Goal: Task Accomplishment & Management: Manage account settings

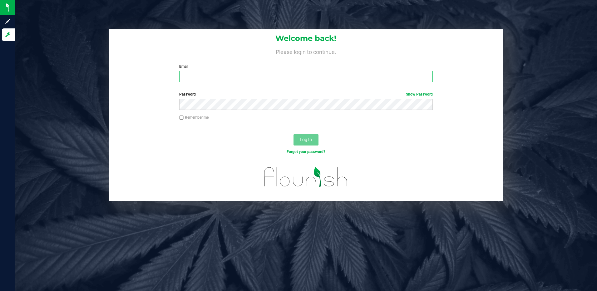
click at [297, 80] on input "Email" at bounding box center [305, 76] width 253 height 11
type input "jahdavis@liveparallel.com"
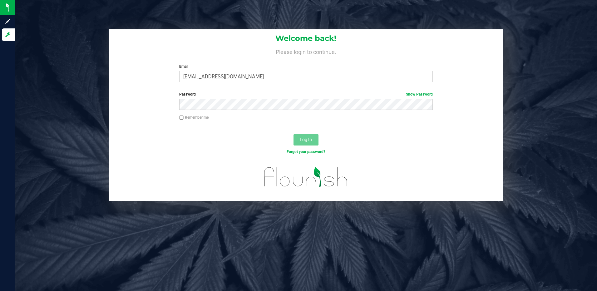
click at [291, 98] on div "Password Show Password" at bounding box center [305, 100] width 263 height 18
click at [293, 134] on button "Log In" at bounding box center [305, 139] width 25 height 11
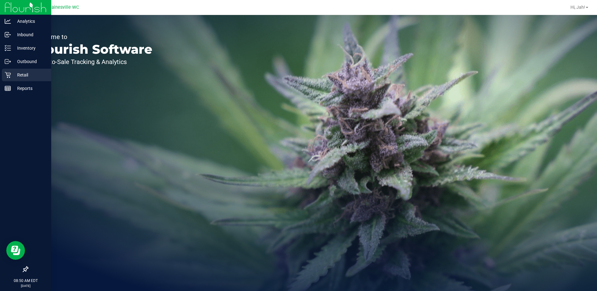
click at [19, 79] on div "Retail" at bounding box center [26, 75] width 49 height 12
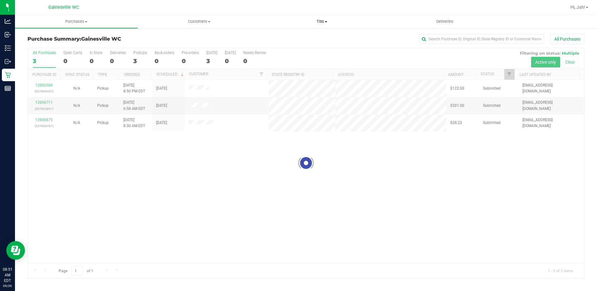
click at [325, 21] on span at bounding box center [326, 21] width 2 height 1
click at [288, 35] on span "Manage tills" at bounding box center [282, 37] width 42 height 5
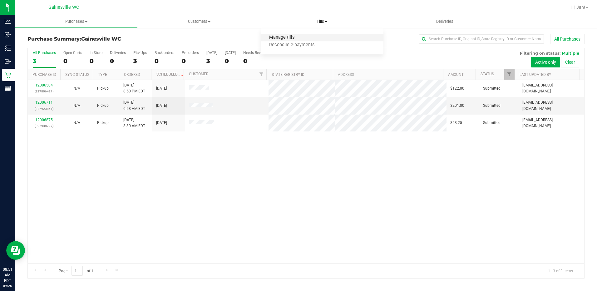
click at [293, 37] on span "Manage tills" at bounding box center [282, 37] width 42 height 5
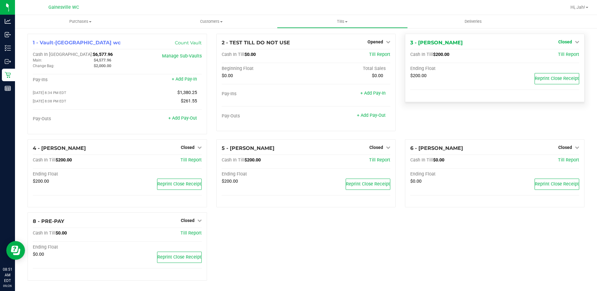
click at [569, 42] on link "Closed" at bounding box center [568, 41] width 21 height 5
click at [557, 57] on link "Open Till" at bounding box center [565, 54] width 17 height 5
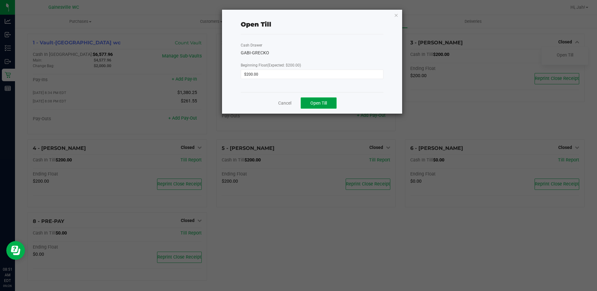
click at [334, 103] on button "Open Till" at bounding box center [319, 102] width 36 height 11
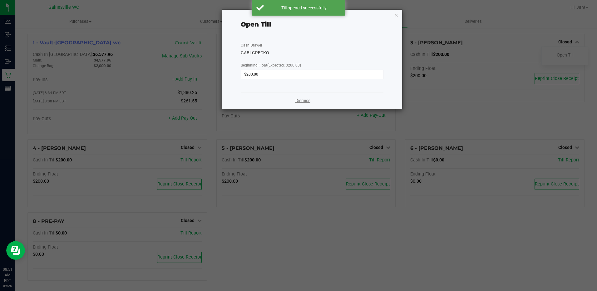
click at [303, 101] on link "Dismiss" at bounding box center [302, 100] width 15 height 7
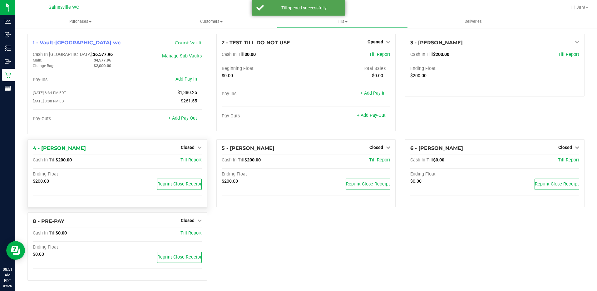
click at [183, 145] on div "Closed" at bounding box center [191, 147] width 21 height 7
click at [187, 146] on div "Closed" at bounding box center [191, 147] width 21 height 7
click at [198, 150] on icon at bounding box center [199, 147] width 4 height 4
click at [192, 162] on link "Open Till" at bounding box center [187, 160] width 17 height 5
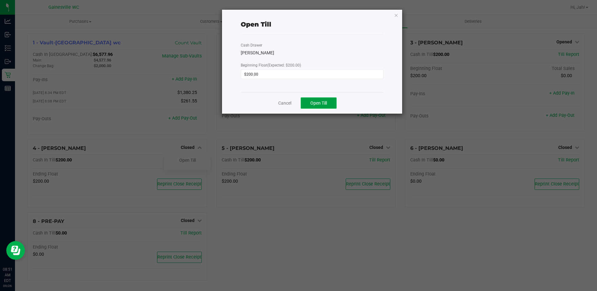
click at [318, 104] on span "Open Till" at bounding box center [318, 103] width 17 height 5
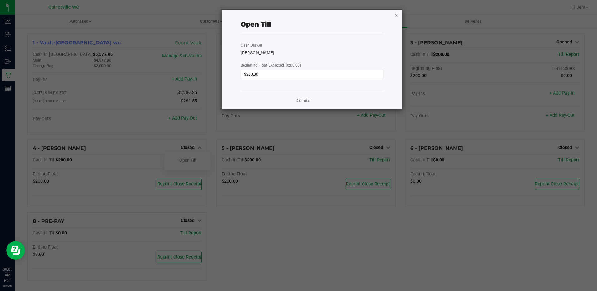
click at [395, 14] on icon "button" at bounding box center [396, 14] width 4 height 7
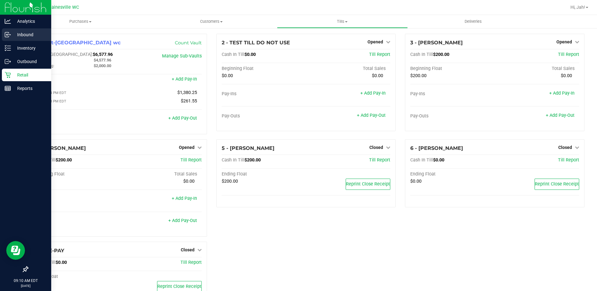
click at [19, 35] on p "Inbound" at bounding box center [29, 34] width 37 height 7
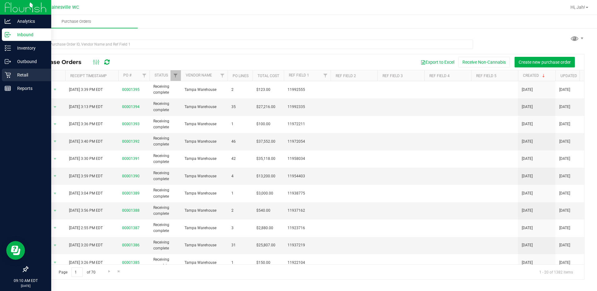
click at [11, 78] on p "Retail" at bounding box center [29, 74] width 37 height 7
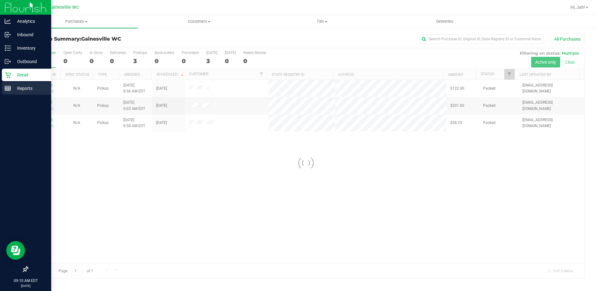
click at [11, 88] on p "Reports" at bounding box center [29, 88] width 37 height 7
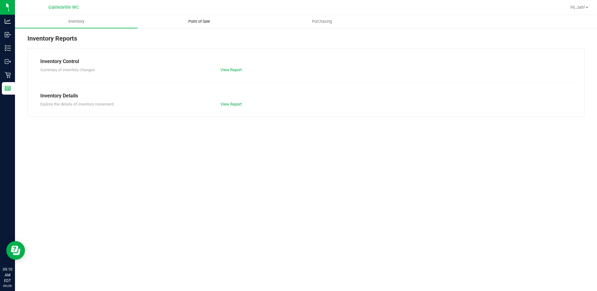
click at [187, 19] on span "Point of Sale" at bounding box center [199, 22] width 39 height 6
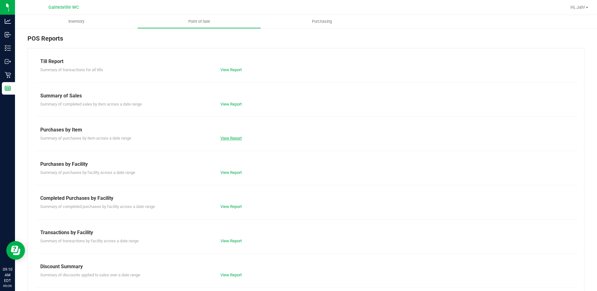
click at [225, 137] on link "View Report" at bounding box center [230, 138] width 21 height 5
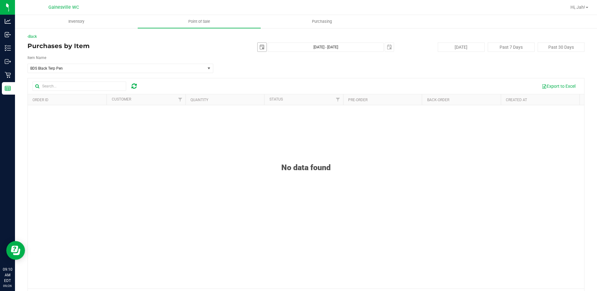
click at [262, 48] on span "select" at bounding box center [262, 47] width 9 height 9
drag, startPoint x: 299, startPoint y: 112, endPoint x: 309, endPoint y: 101, distance: 14.8
click at [299, 112] on link "25" at bounding box center [296, 111] width 9 height 10
type input "[DATE]"
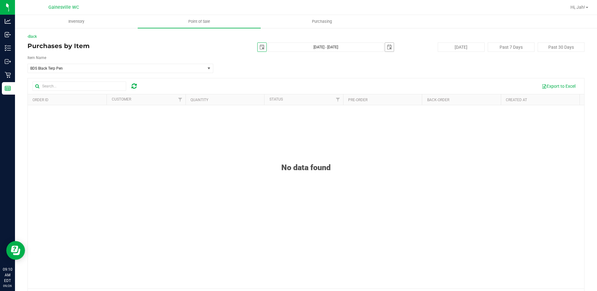
click at [387, 48] on span "select" at bounding box center [389, 47] width 5 height 5
click at [424, 110] on link "25" at bounding box center [423, 109] width 9 height 10
type input "[DATE] - [DATE]"
type input "[DATE]"
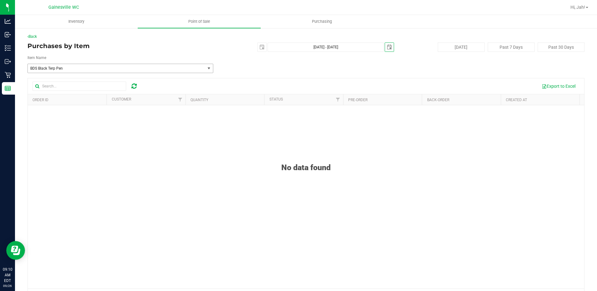
click at [98, 70] on span "BDS Black Terp Pen" at bounding box center [112, 68] width 165 height 4
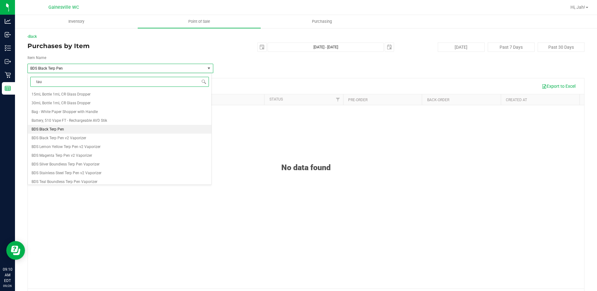
type input "taur"
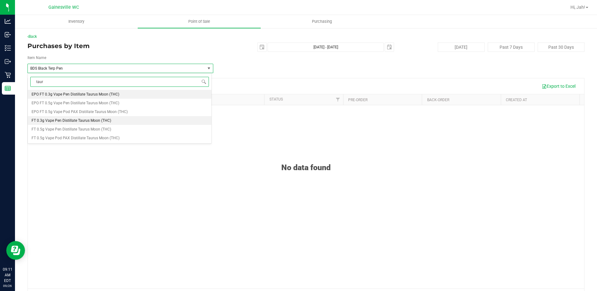
click at [79, 122] on span "FT 0.3g Vape Pen Distillate Taurus Moon (THC)" at bounding box center [72, 120] width 80 height 4
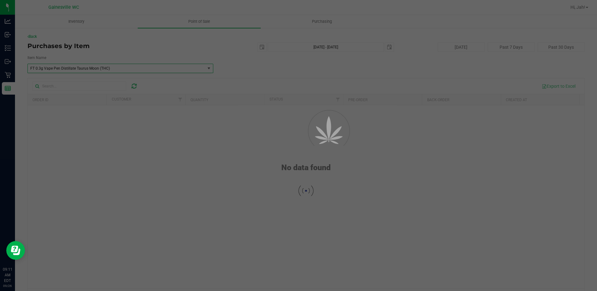
scroll to position [3190, 0]
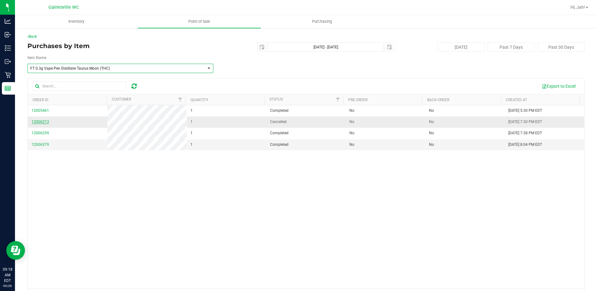
click at [46, 121] on span "12006213" at bounding box center [40, 122] width 17 height 4
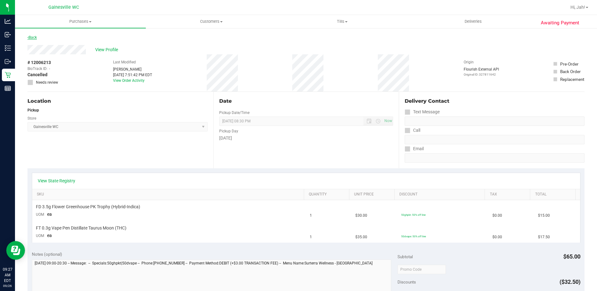
click at [35, 37] on link "Back" at bounding box center [31, 37] width 9 height 4
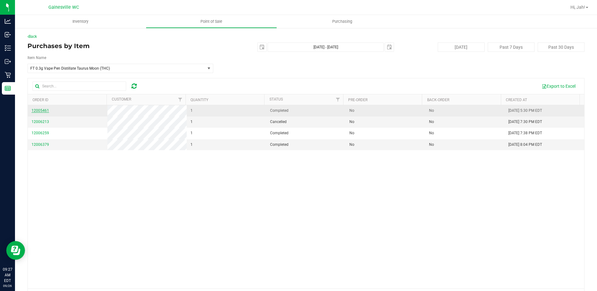
click at [42, 112] on span "12005461" at bounding box center [40, 110] width 17 height 4
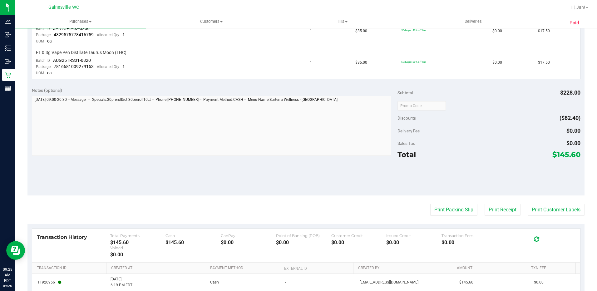
scroll to position [382, 0]
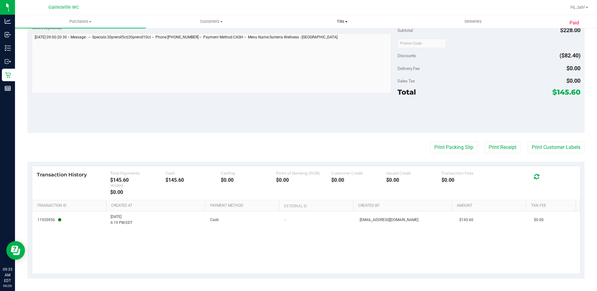
click at [346, 18] on uib-tab-heading "Tills Manage tills Reconcile e-payments" at bounding box center [342, 21] width 130 height 12
click at [309, 37] on span "Manage tills" at bounding box center [298, 37] width 42 height 5
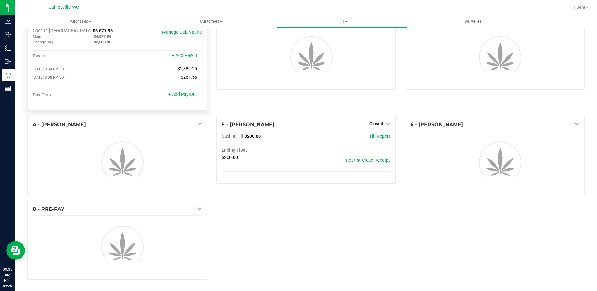
scroll to position [31, 0]
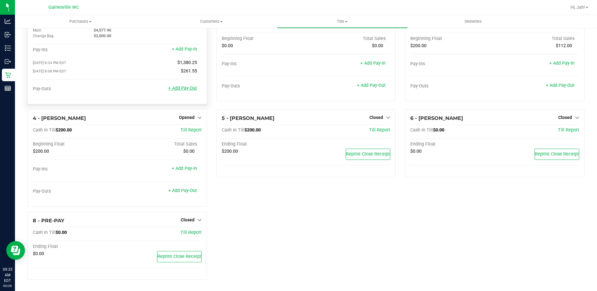
click at [178, 90] on link "+ Add Pay-Out" at bounding box center [182, 88] width 29 height 5
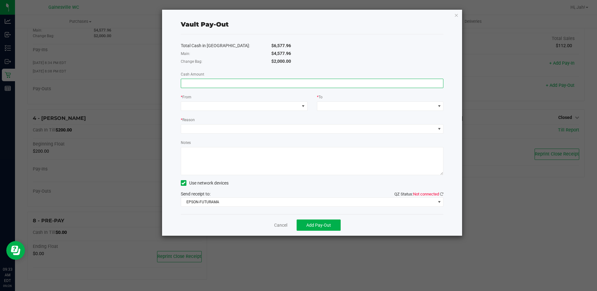
click at [268, 84] on input at bounding box center [312, 83] width 262 height 9
type input "$4,577.96"
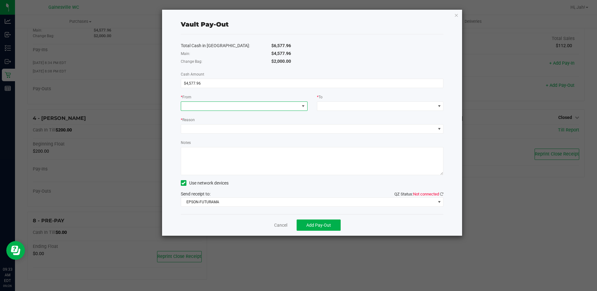
click at [258, 103] on span at bounding box center [240, 106] width 118 height 9
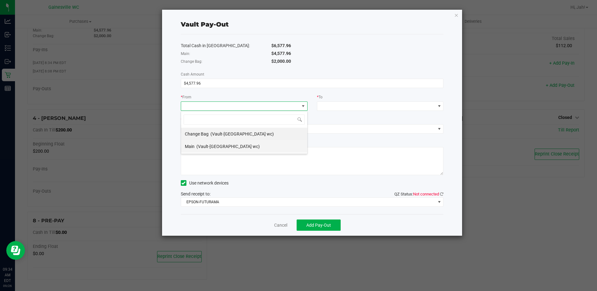
click at [226, 149] on div "Main (Vault-[GEOGRAPHIC_DATA] wc)" at bounding box center [222, 146] width 75 height 11
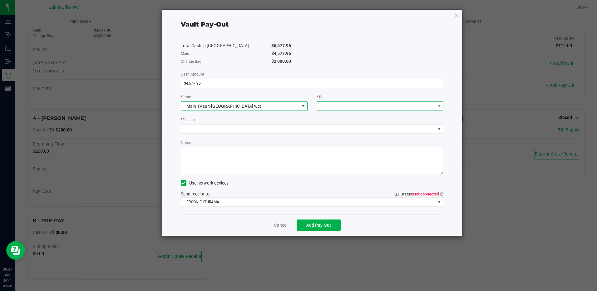
click at [405, 107] on span at bounding box center [376, 106] width 118 height 9
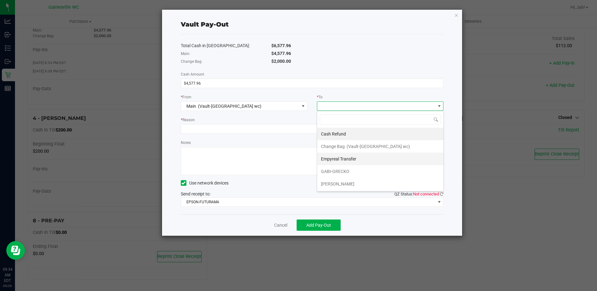
click at [351, 161] on span "Empyreal Transfer" at bounding box center [338, 158] width 35 height 5
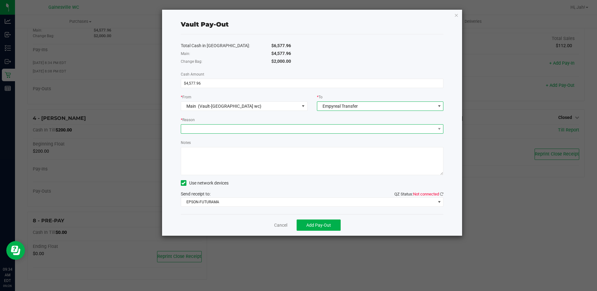
click at [208, 125] on span at bounding box center [308, 129] width 254 height 9
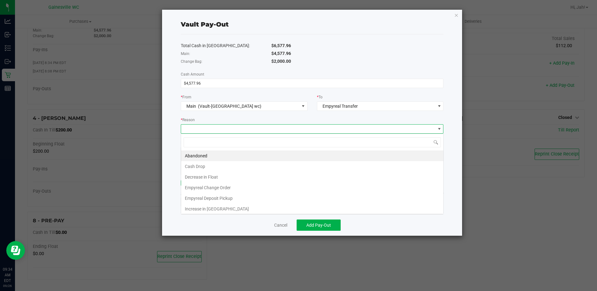
scroll to position [9, 263]
click at [232, 197] on li "Empyreal Deposit Pickup" at bounding box center [312, 198] width 262 height 11
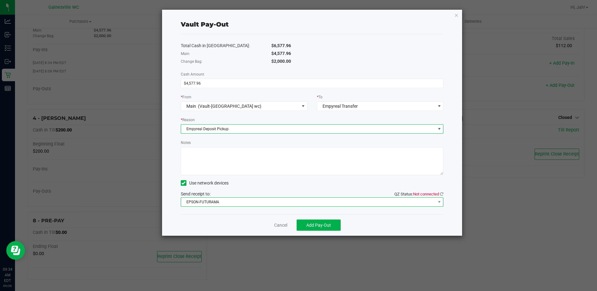
click at [252, 200] on span "EPSON-FUTURAMA" at bounding box center [308, 202] width 254 height 9
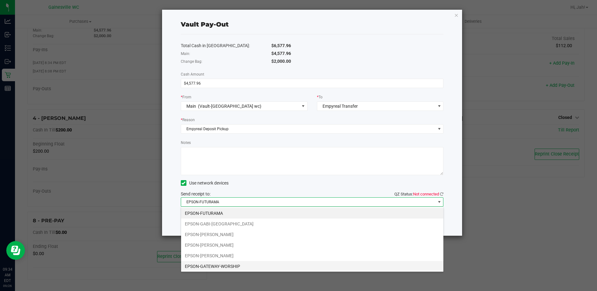
click at [231, 268] on li "EPSON-GATEWAY-WORSHIP" at bounding box center [312, 266] width 262 height 11
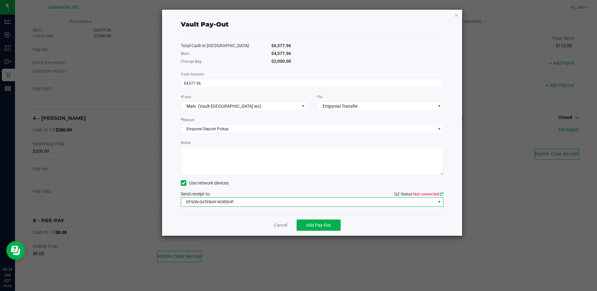
click at [440, 195] on icon at bounding box center [441, 194] width 3 height 4
click at [321, 228] on button "Add Pay-Out" at bounding box center [319, 224] width 44 height 11
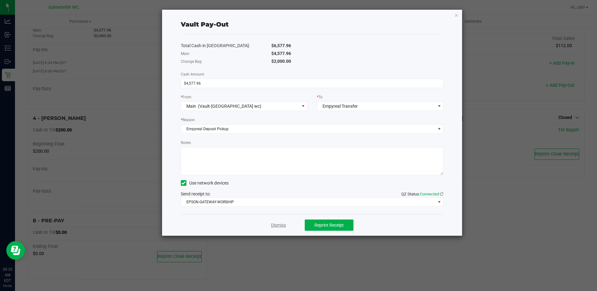
click at [278, 226] on link "Dismiss" at bounding box center [278, 225] width 15 height 7
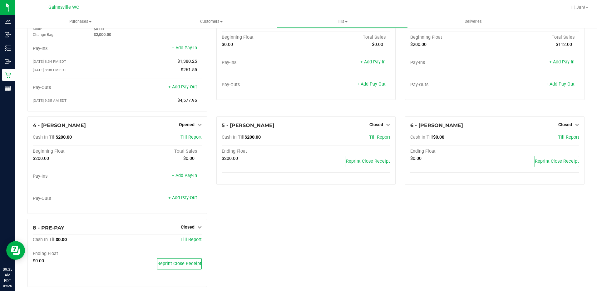
scroll to position [40, 0]
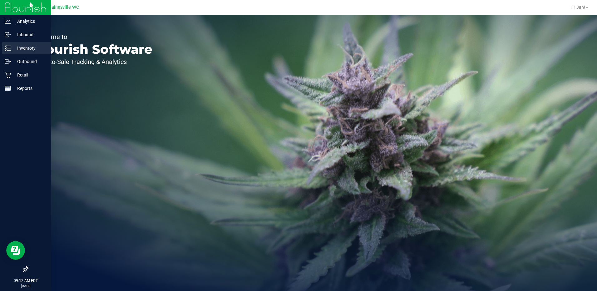
click at [8, 50] on line at bounding box center [8, 50] width 3 height 0
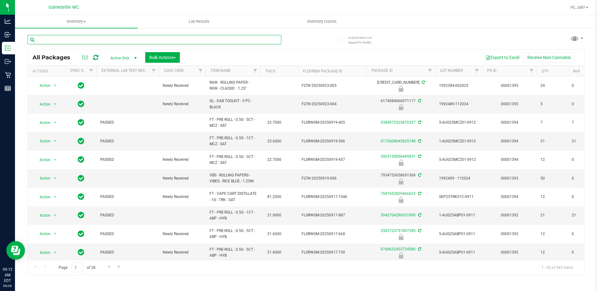
click at [63, 39] on input "text" at bounding box center [154, 39] width 254 height 9
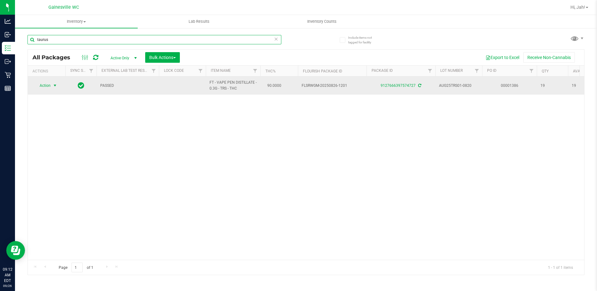
type input "taurus"
click at [43, 87] on span "Action" at bounding box center [42, 85] width 17 height 9
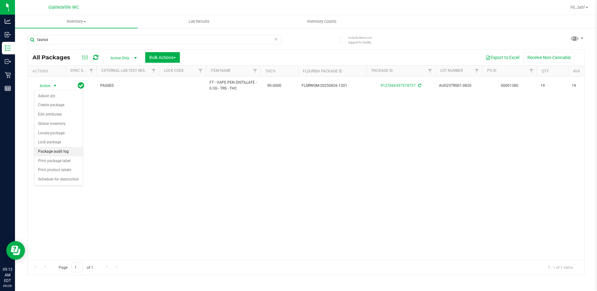
click at [45, 152] on li "Package audit log" at bounding box center [58, 151] width 48 height 9
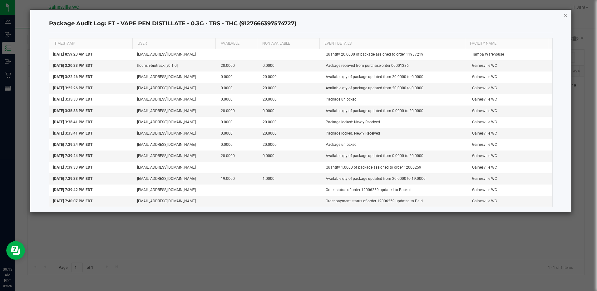
click at [566, 14] on icon "button" at bounding box center [565, 14] width 4 height 7
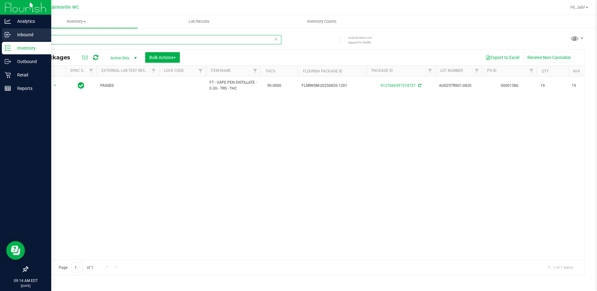
drag, startPoint x: 54, startPoint y: 40, endPoint x: 5, endPoint y: 40, distance: 49.0
click at [5, 40] on div "Analytics Inbound Inventory Outbound Retail Reports 09:14 AM EDT 09/26/2025 09/…" at bounding box center [298, 145] width 597 height 291
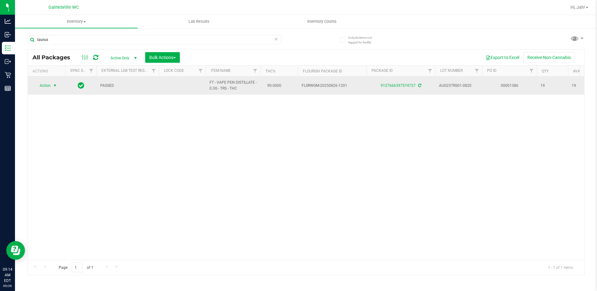
click at [49, 87] on span "Action" at bounding box center [42, 85] width 17 height 9
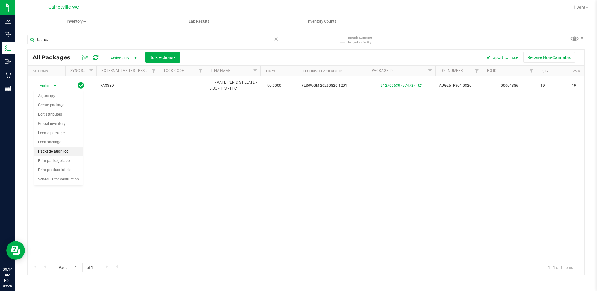
click at [57, 153] on li "Package audit log" at bounding box center [58, 151] width 48 height 9
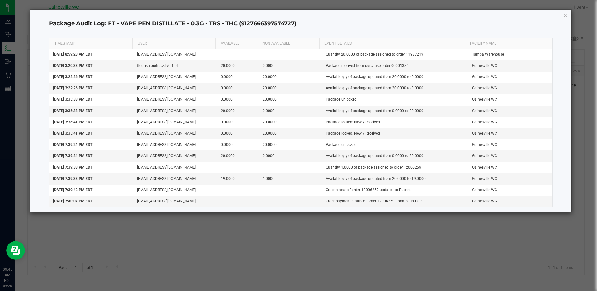
click at [565, 15] on icon "button" at bounding box center [565, 14] width 4 height 7
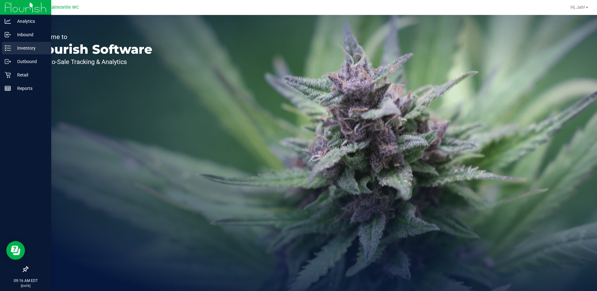
click at [10, 47] on icon at bounding box center [8, 48] width 6 height 6
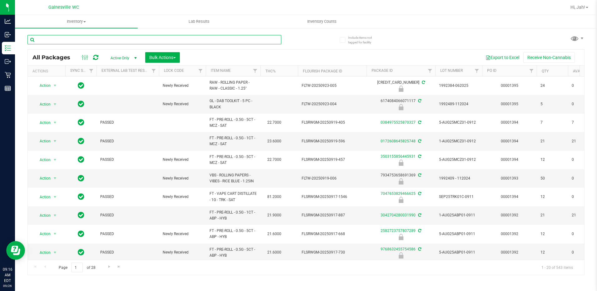
click at [110, 42] on input "text" at bounding box center [154, 39] width 254 height 9
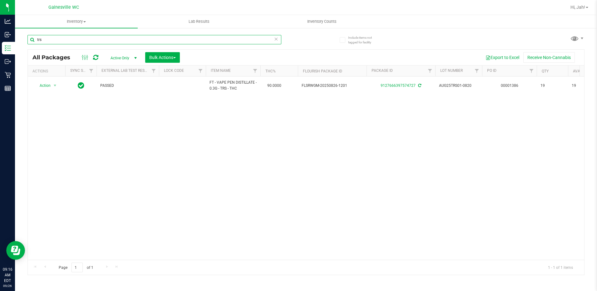
type input "trs"
